Goal: Information Seeking & Learning: Learn about a topic

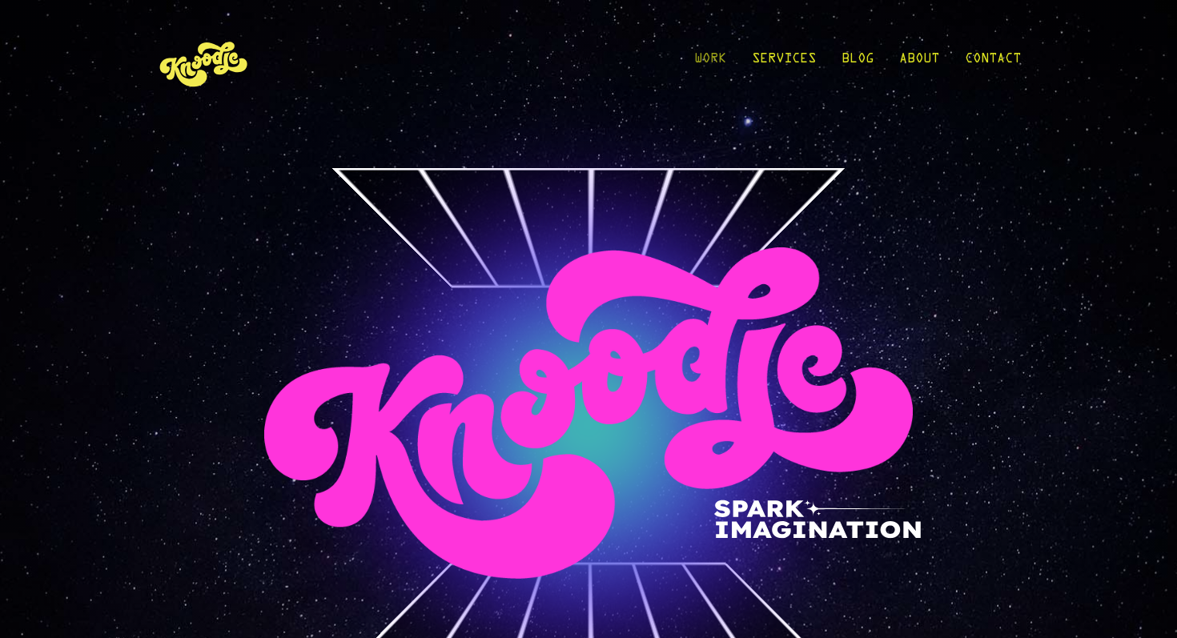
click at [708, 62] on link "Work" at bounding box center [710, 63] width 32 height 74
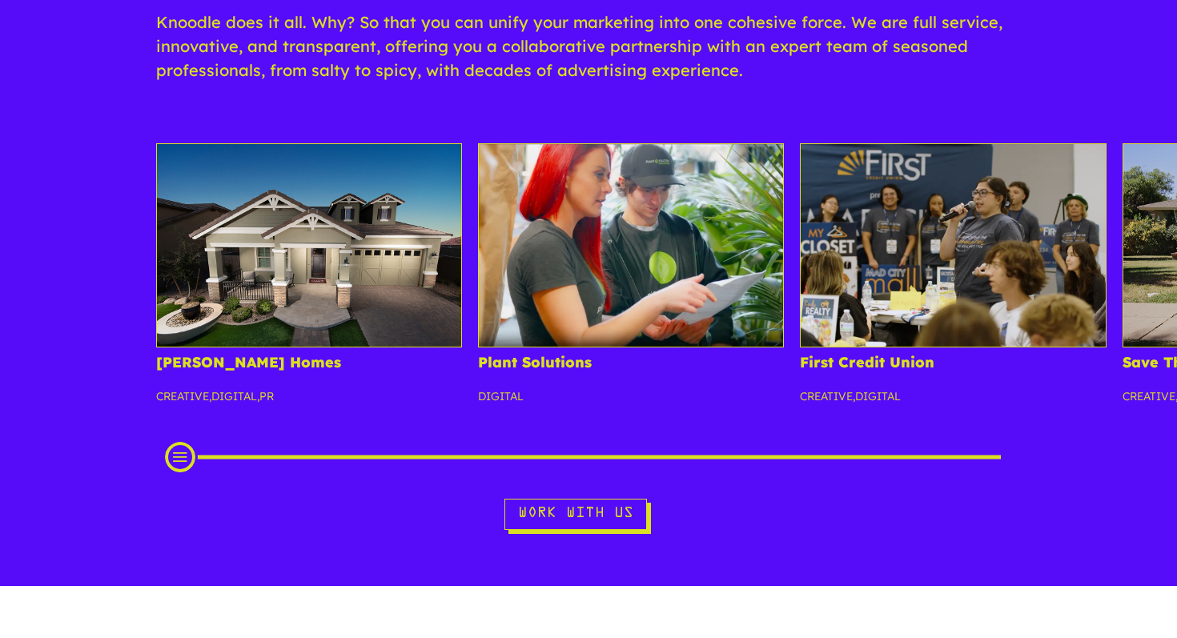
scroll to position [226, 0]
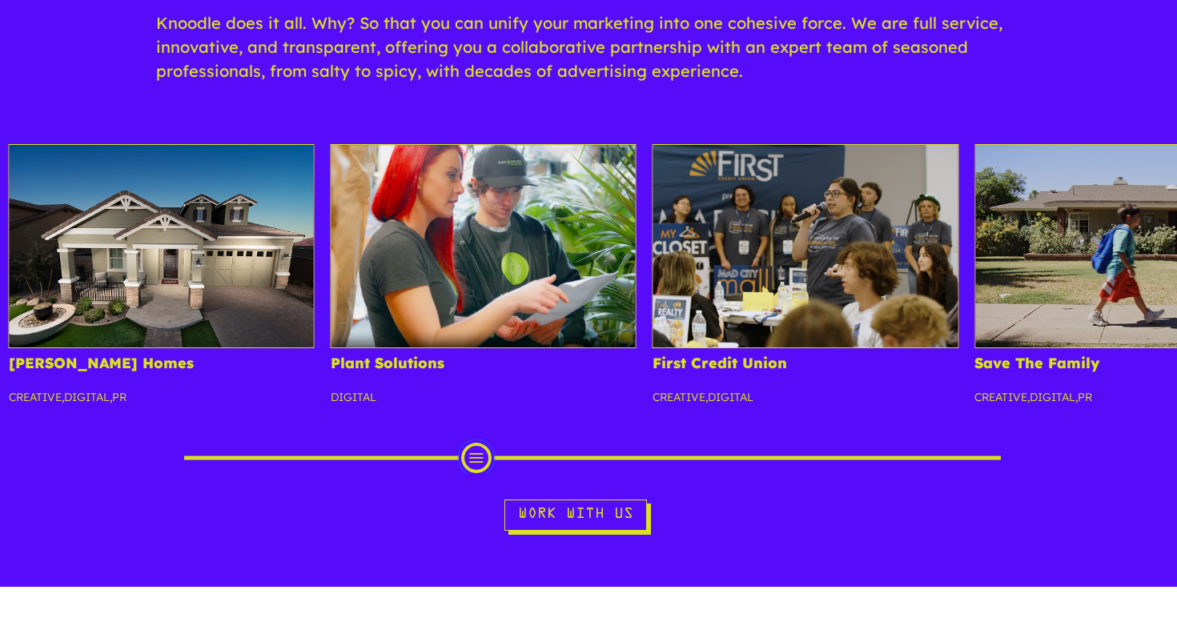
drag, startPoint x: 183, startPoint y: 459, endPoint x: 481, endPoint y: 439, distance: 298.4
click at [480, 440] on div "[PERSON_NAME] Homes Creative , Digital , PR Plant Solutions Digital First Credi…" at bounding box center [588, 309] width 1177 height 330
drag, startPoint x: 481, startPoint y: 439, endPoint x: 948, endPoint y: 381, distance: 471.0
click at [948, 381] on div "[PERSON_NAME] Homes Creative , Digital , PR Plant Solutions Digital First Credi…" at bounding box center [588, 309] width 1177 height 330
click at [810, 478] on div "[PERSON_NAME] Homes Creative , Digital , PR Plant Solutions Digital First Credi…" at bounding box center [588, 337] width 1177 height 387
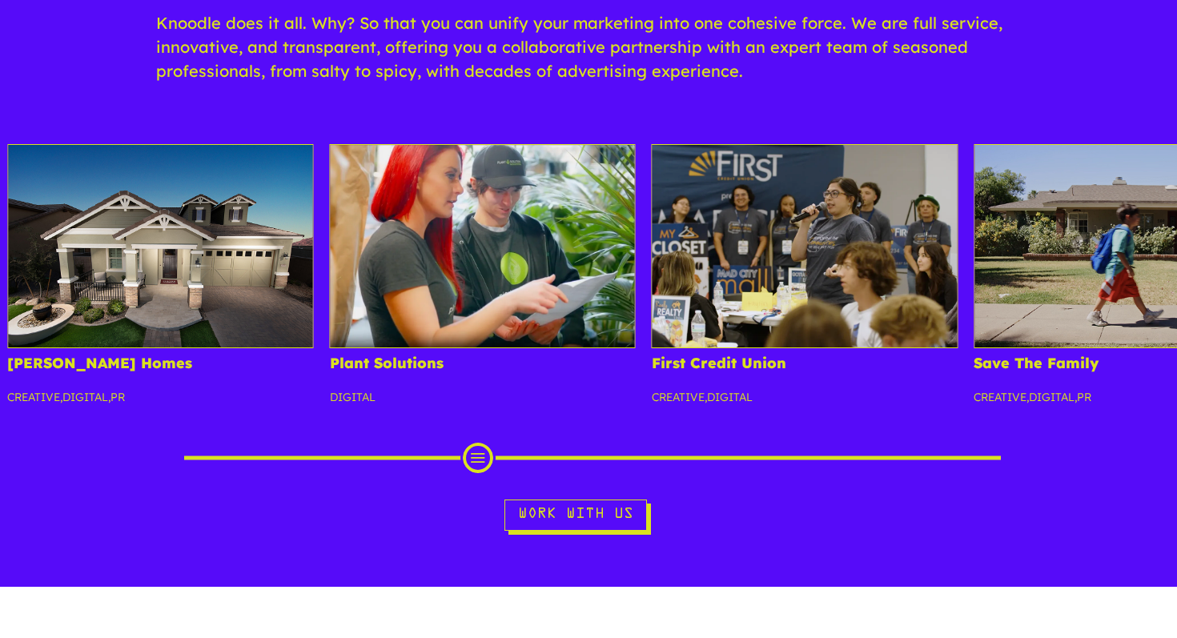
click at [612, 474] on div "[PERSON_NAME] Homes Creative , Digital , PR Plant Solutions Digital First Credi…" at bounding box center [588, 337] width 1177 height 387
click at [612, 464] on div "Scroll Projects" at bounding box center [588, 458] width 816 height 16
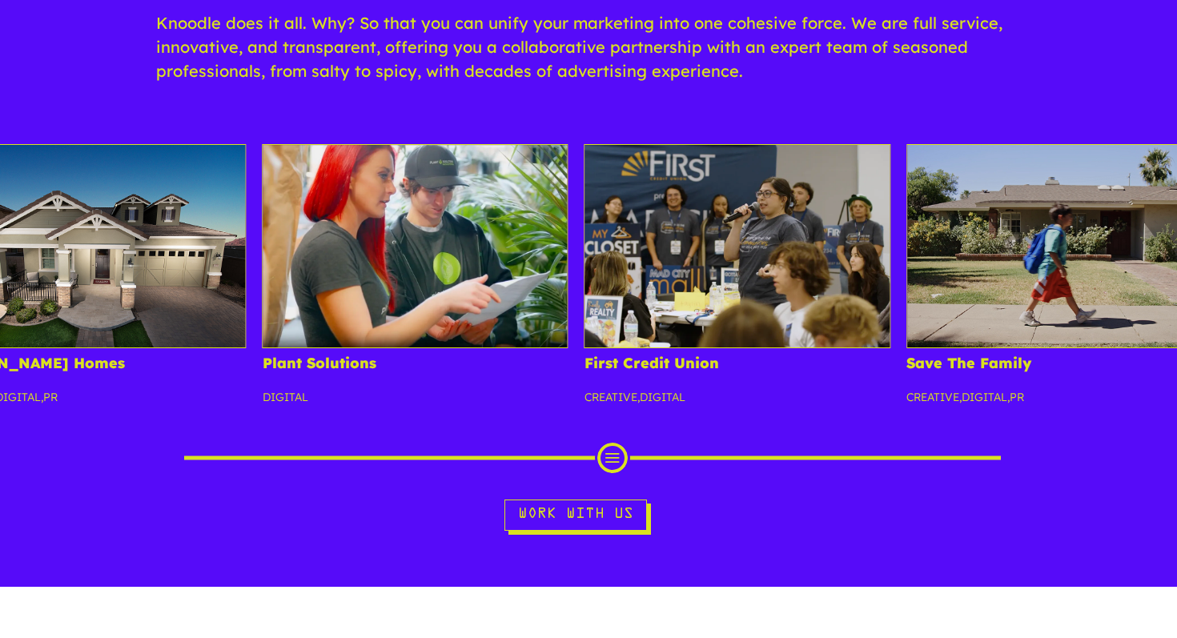
click at [612, 460] on div "Scroll Projects" at bounding box center [588, 458] width 816 height 16
click at [724, 446] on div at bounding box center [588, 458] width 832 height 32
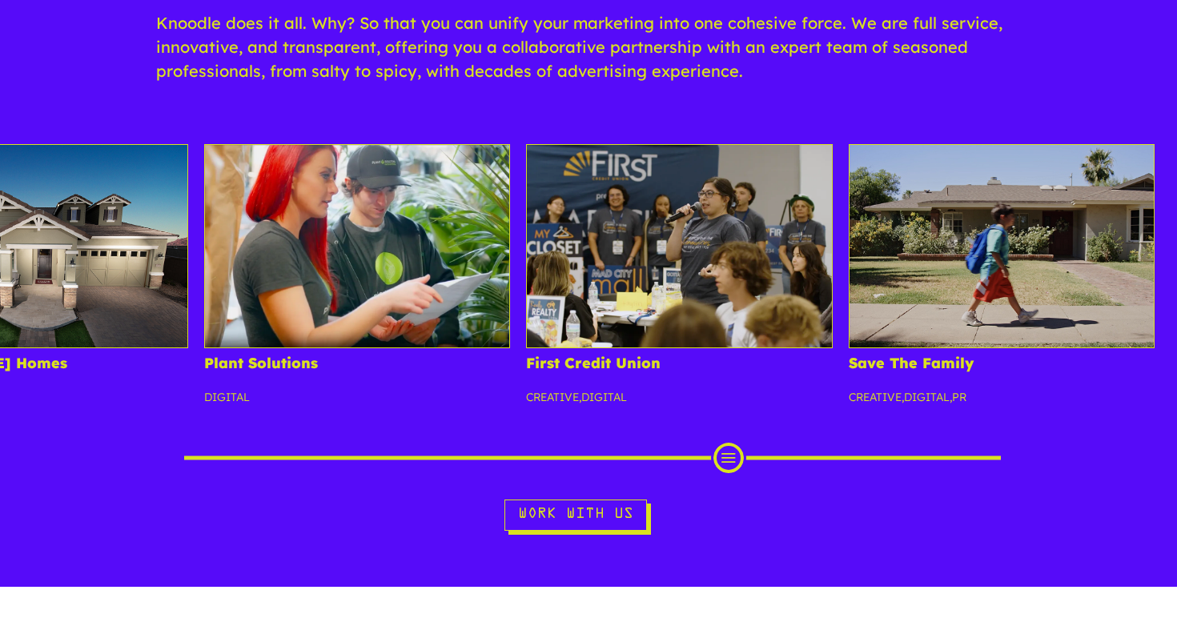
click at [728, 459] on div "Scroll Projects" at bounding box center [588, 458] width 816 height 16
